Goal: Share content

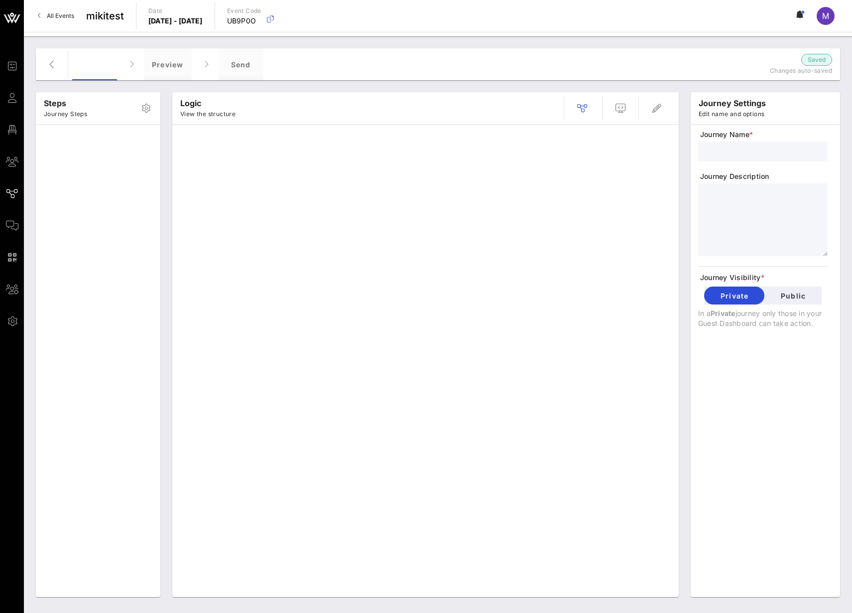
type input "RSVP Journey & Form for AA"
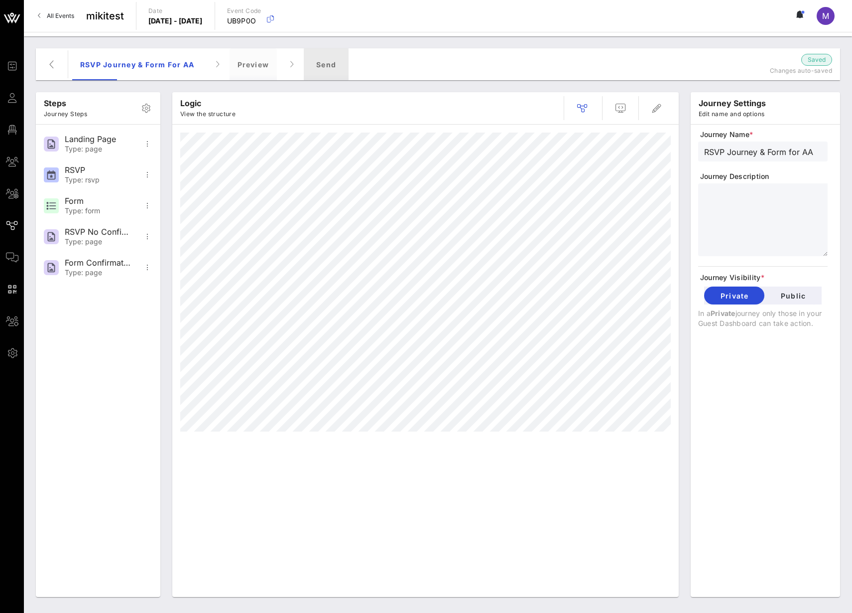
click at [335, 66] on div "Send" at bounding box center [326, 64] width 45 height 32
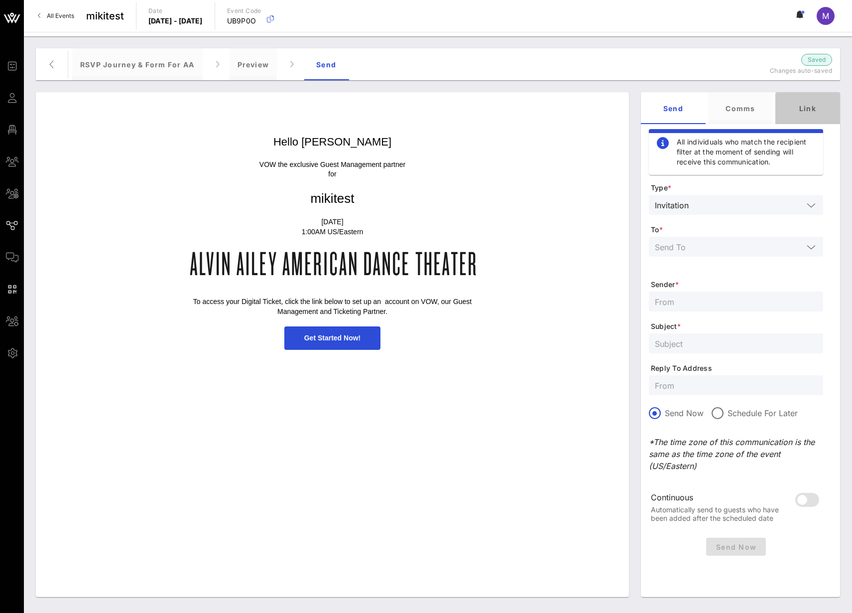
click at [805, 110] on div "Link" at bounding box center [807, 108] width 65 height 32
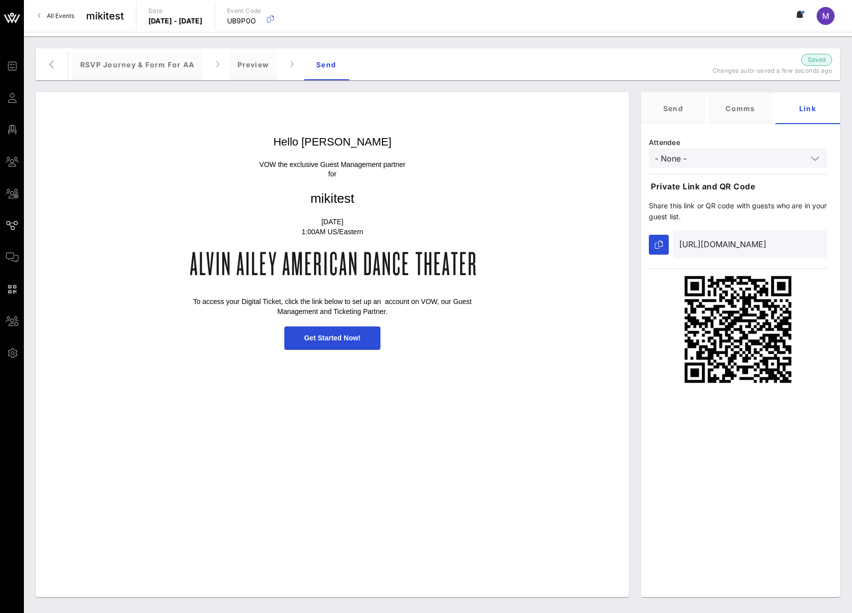
drag, startPoint x: 745, startPoint y: 241, endPoint x: 675, endPoint y: 236, distance: 69.9
click at [675, 236] on div "[URL][DOMAIN_NAME]" at bounding box center [750, 244] width 154 height 28
click at [699, 212] on p "Share this link or QR code with guests who are in your guest list." at bounding box center [738, 211] width 178 height 22
click at [663, 241] on button "button" at bounding box center [659, 245] width 20 height 20
click at [125, 60] on div "RSVP Journey & Form for AA" at bounding box center [137, 64] width 130 height 32
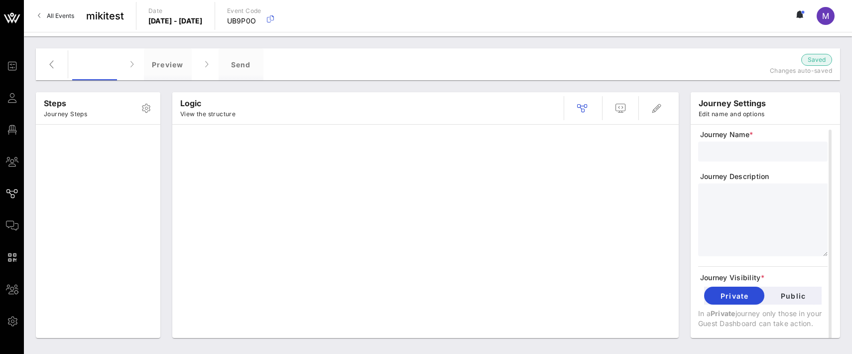
type input "RSVP Journey & Form for AA"
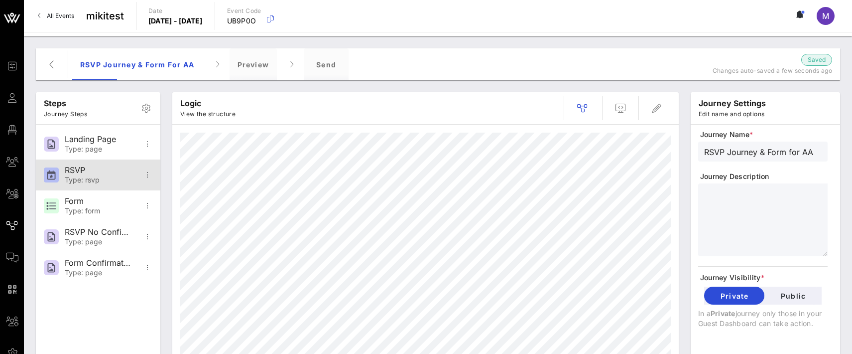
click at [68, 164] on div "RSVP Type: rsvp" at bounding box center [98, 174] width 66 height 31
